Goal: Browse casually: Explore the website without a specific task or goal

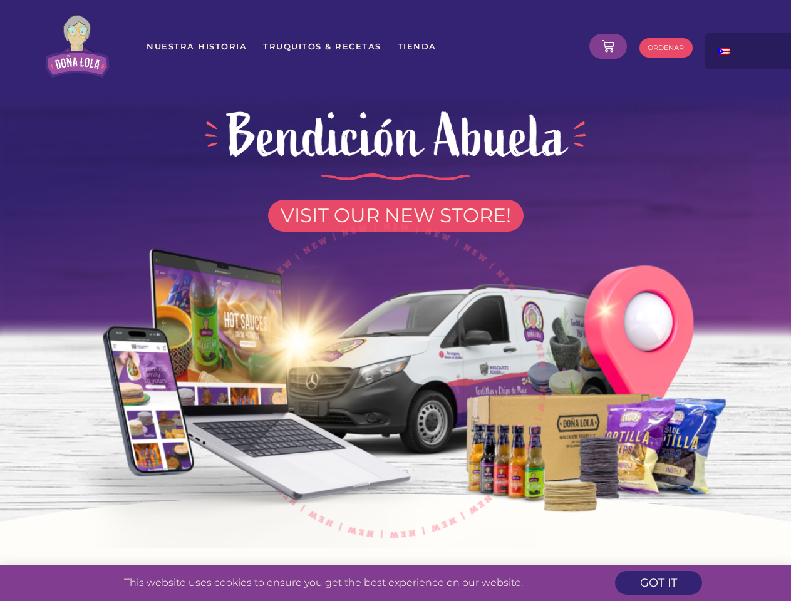
click at [395, 301] on img at bounding box center [395, 374] width 712 height 349
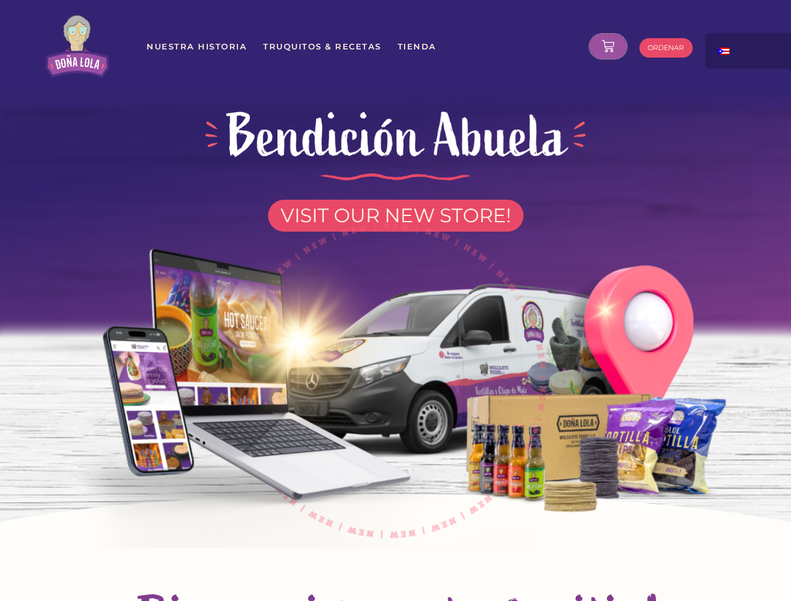
click at [608, 46] on icon at bounding box center [608, 46] width 13 height 13
click at [750, 51] on div at bounding box center [767, 46] width 125 height 26
